Goal: Transaction & Acquisition: Book appointment/travel/reservation

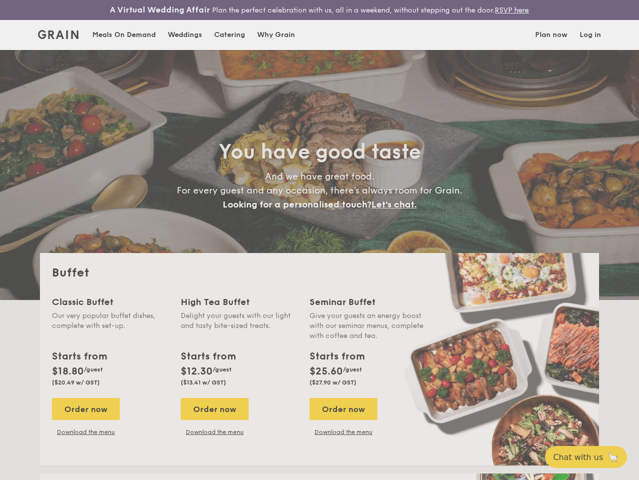
select select
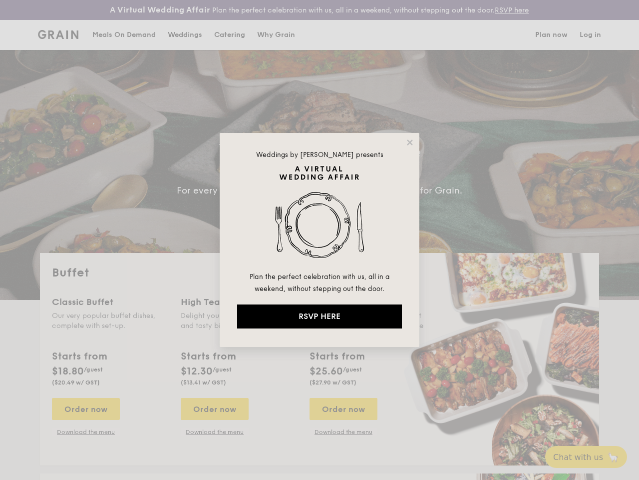
click at [320, 240] on img at bounding box center [319, 217] width 165 height 105
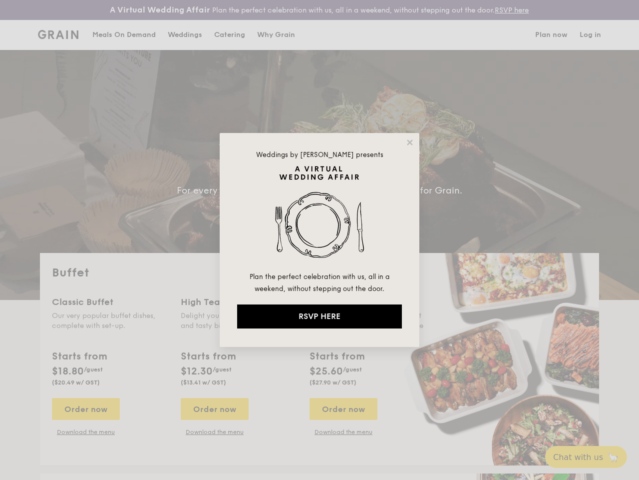
click at [320, 240] on img at bounding box center [319, 217] width 165 height 105
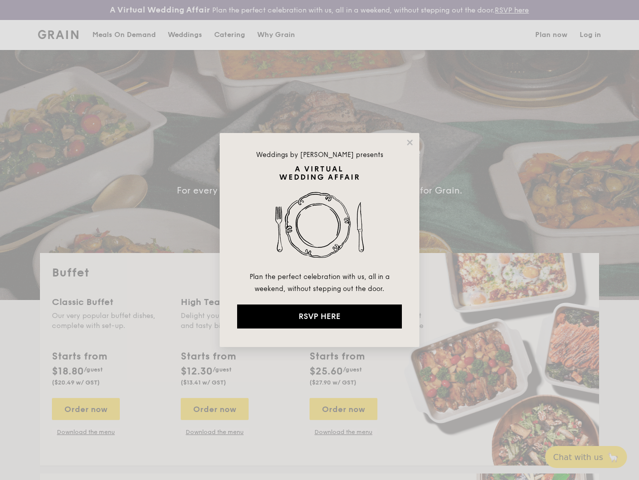
click at [410, 142] on icon at bounding box center [409, 141] width 5 height 5
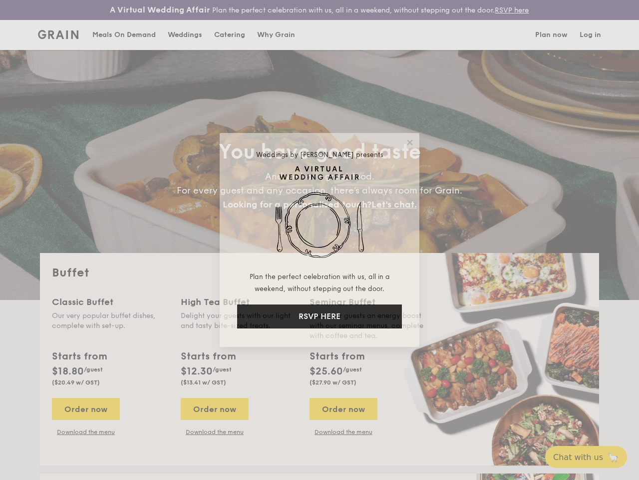
click at [410, 142] on icon at bounding box center [409, 141] width 5 height 5
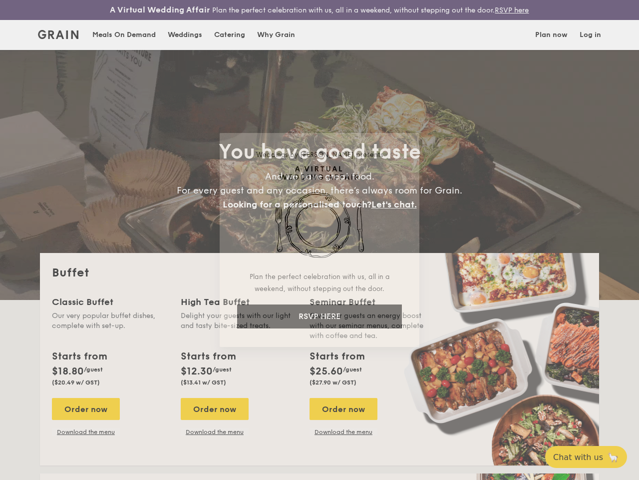
click at [410, 142] on icon at bounding box center [409, 141] width 5 height 5
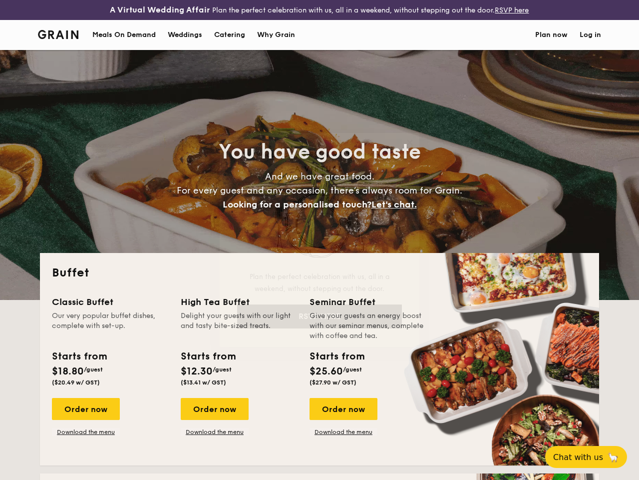
click at [320, 218] on img at bounding box center [319, 217] width 165 height 105
click at [320, 309] on div "Seminar Buffet" at bounding box center [368, 302] width 117 height 14
